Goal: Task Accomplishment & Management: Manage account settings

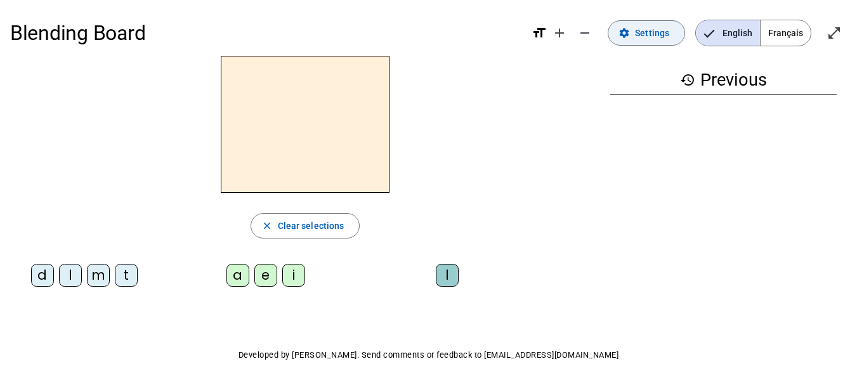
click at [652, 33] on span "Settings" at bounding box center [652, 32] width 34 height 15
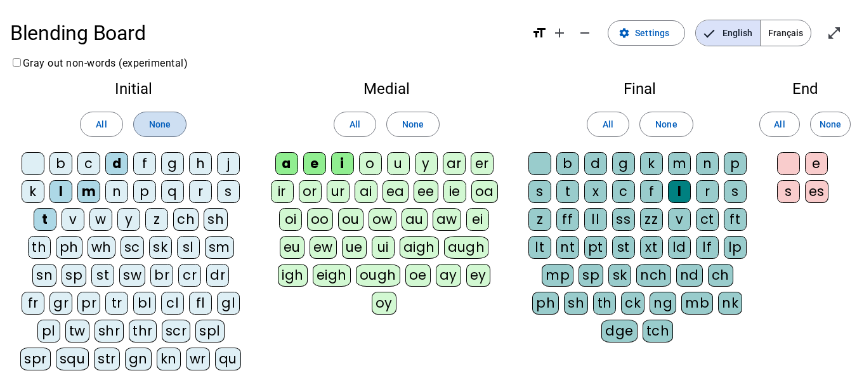
click at [170, 124] on span "None" at bounding box center [160, 124] width 22 height 15
click at [54, 191] on div "l" at bounding box center [60, 191] width 23 height 23
click at [34, 221] on div "t" at bounding box center [45, 219] width 23 height 23
click at [117, 176] on letter-bubble "d" at bounding box center [119, 166] width 28 height 28
click at [409, 122] on span "None" at bounding box center [413, 124] width 22 height 15
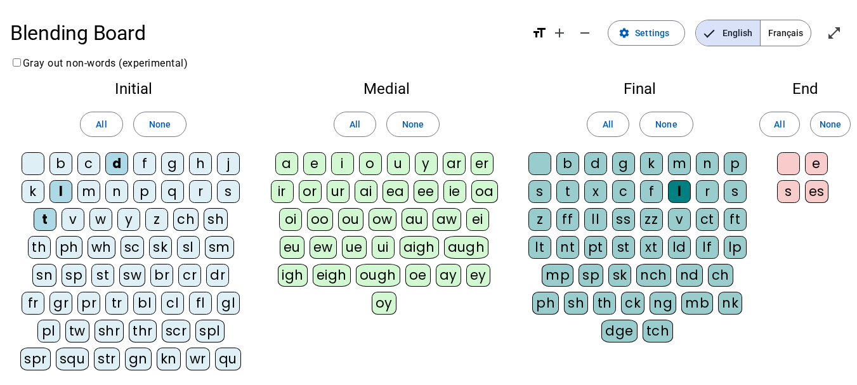
click at [285, 164] on div "a" at bounding box center [286, 163] width 23 height 23
click at [315, 165] on div "e" at bounding box center [314, 163] width 23 height 23
click at [396, 165] on div "u" at bounding box center [398, 163] width 23 height 23
click at [606, 125] on span "All" at bounding box center [608, 124] width 11 height 15
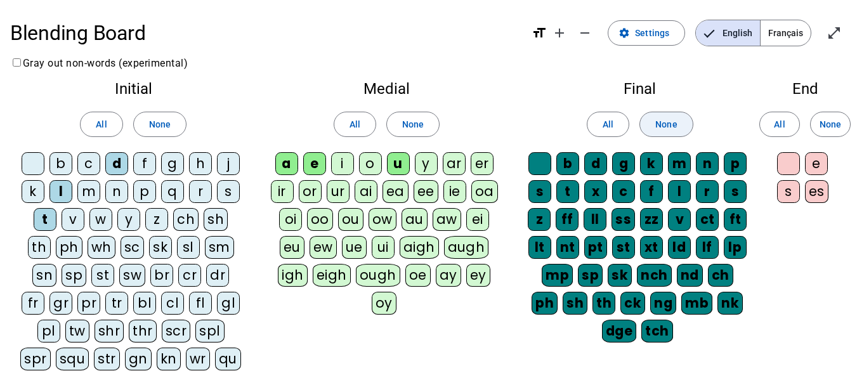
click at [657, 121] on span "None" at bounding box center [666, 124] width 22 height 15
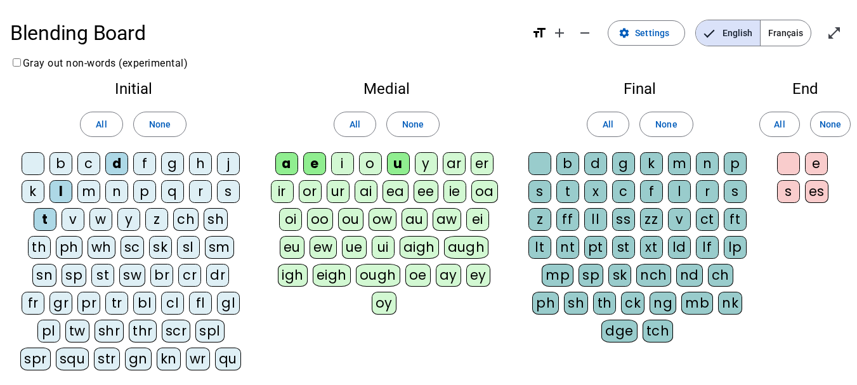
click at [539, 162] on div at bounding box center [539, 163] width 23 height 23
click at [624, 188] on div "c" at bounding box center [623, 191] width 23 height 23
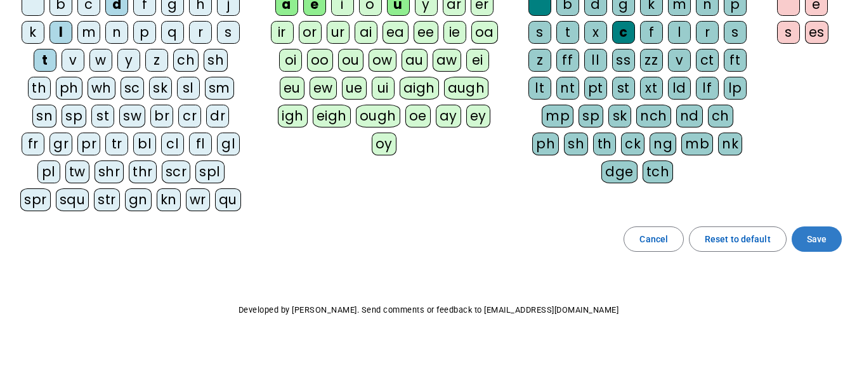
click at [809, 243] on span "Save" at bounding box center [817, 239] width 20 height 15
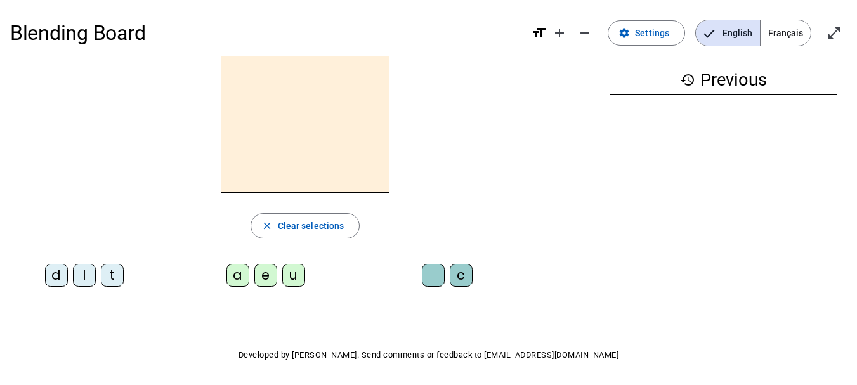
click at [88, 286] on div "l" at bounding box center [84, 275] width 23 height 23
click at [240, 284] on div "a" at bounding box center [237, 275] width 23 height 23
click at [466, 284] on div "c" at bounding box center [461, 275] width 23 height 23
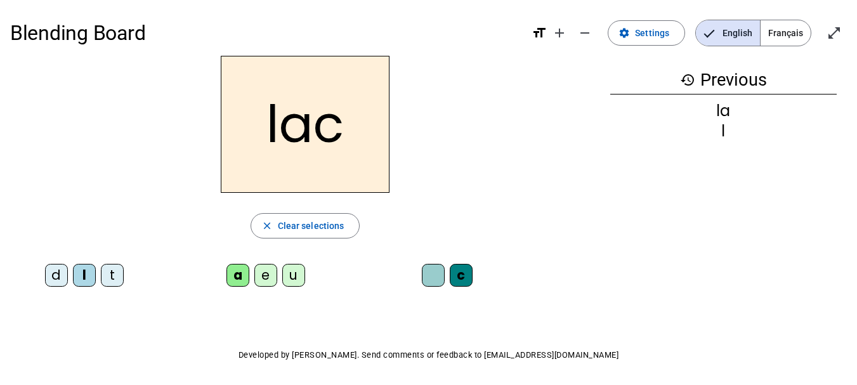
click at [110, 285] on div "t" at bounding box center [112, 275] width 23 height 23
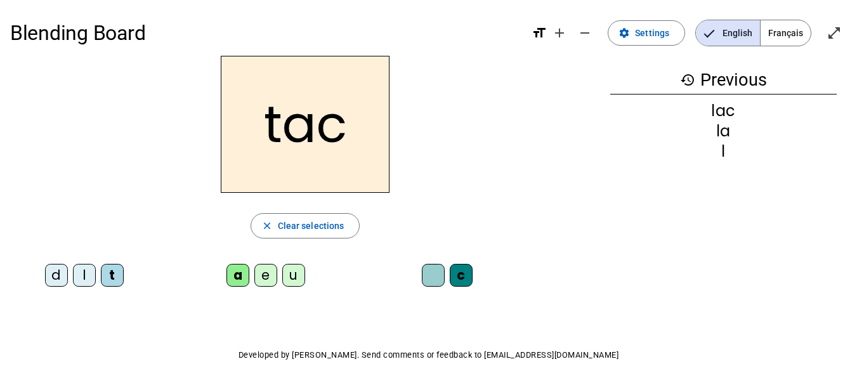
click at [436, 284] on div at bounding box center [433, 275] width 23 height 23
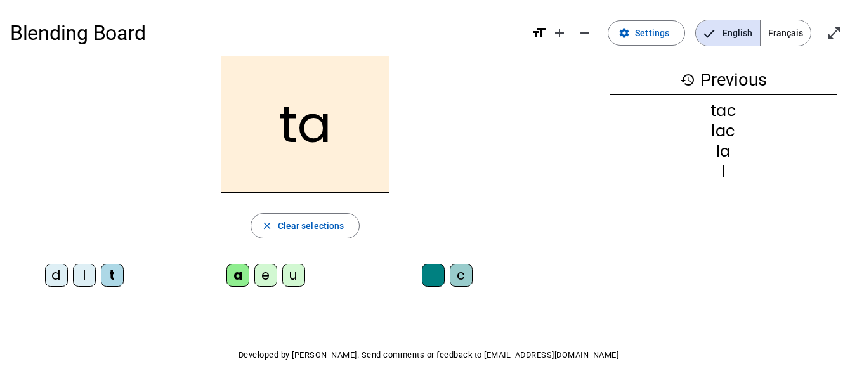
click at [266, 284] on div "e" at bounding box center [265, 275] width 23 height 23
click at [299, 286] on div "u" at bounding box center [293, 275] width 23 height 23
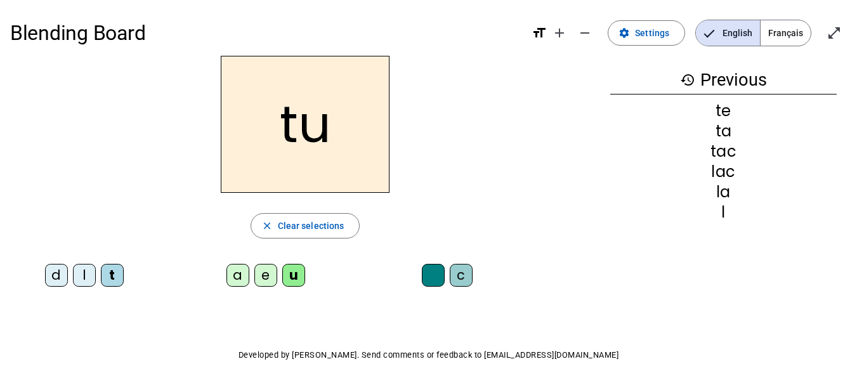
click at [61, 283] on div "d" at bounding box center [56, 275] width 23 height 23
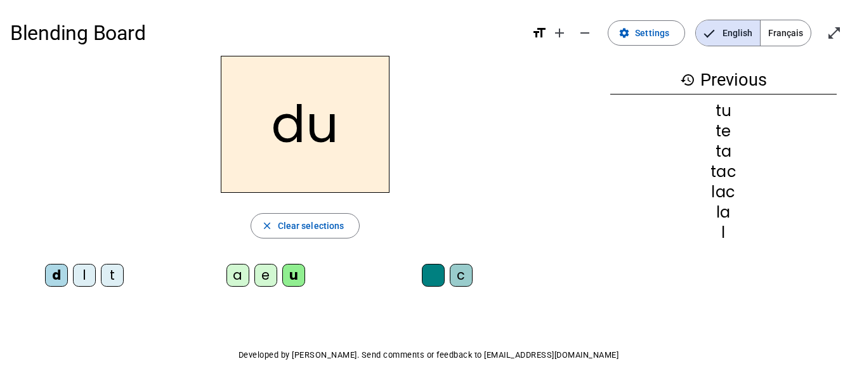
click at [462, 284] on div "c" at bounding box center [461, 275] width 23 height 23
